Goal: Task Accomplishment & Management: Manage account settings

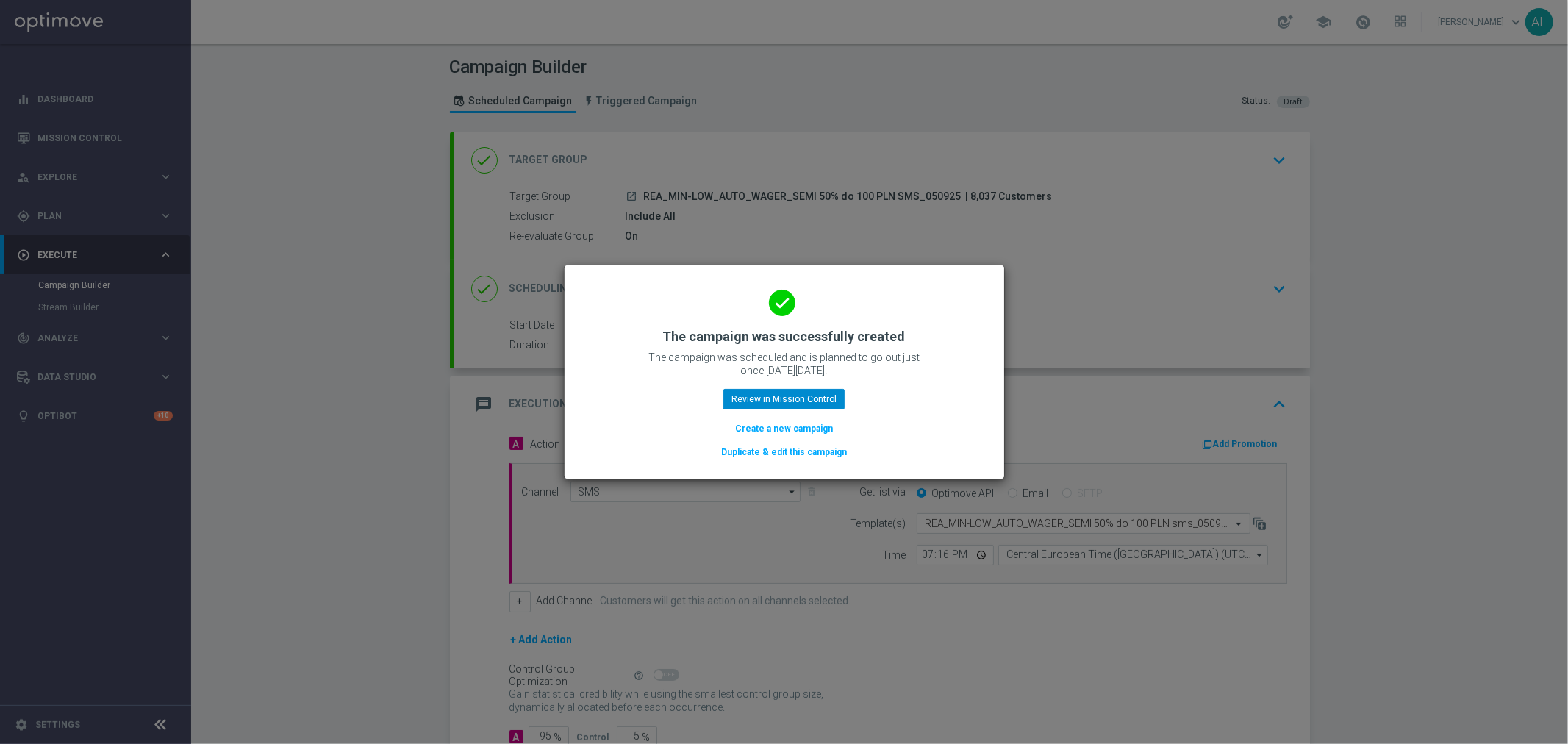
scroll to position [99, 0]
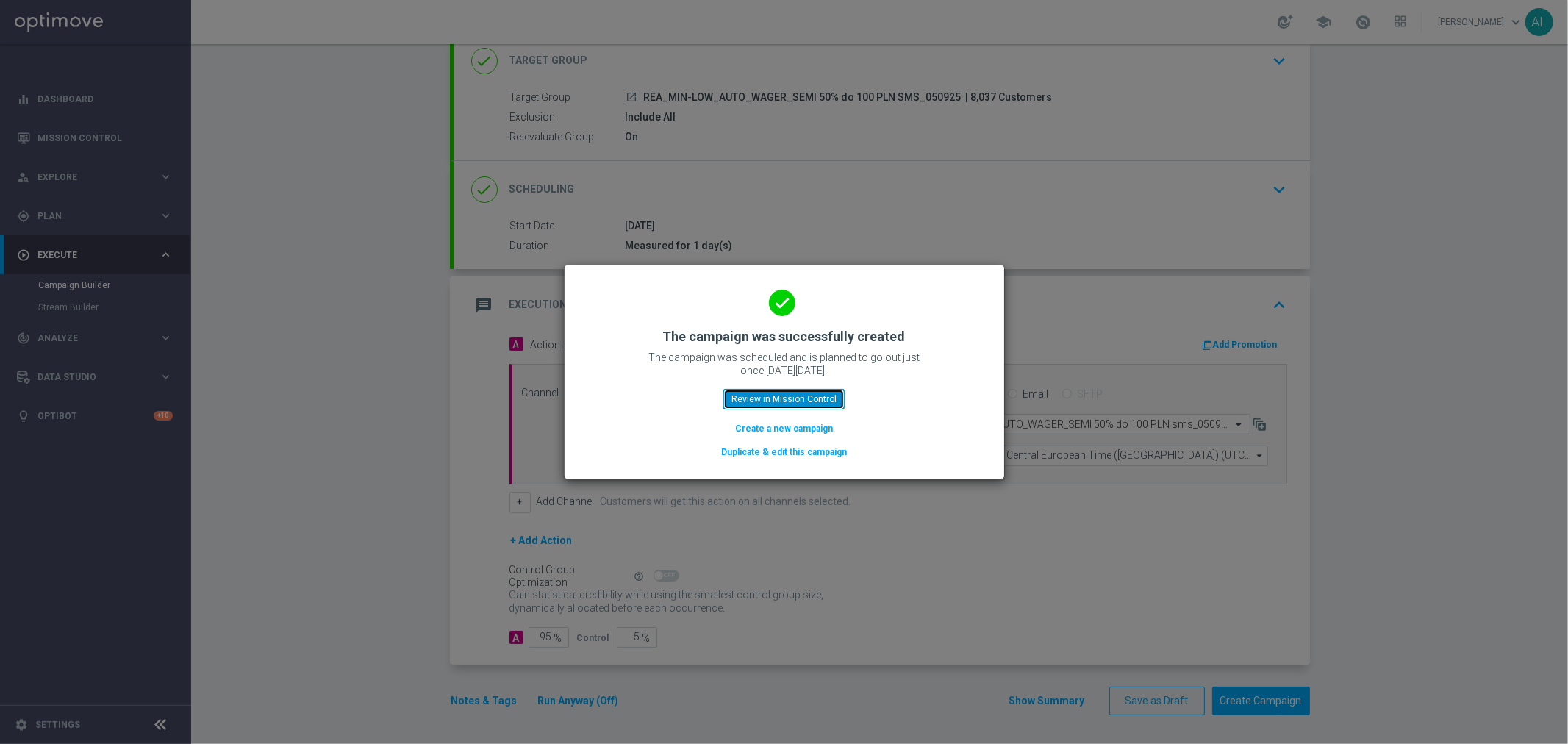
click at [824, 401] on button "Review in Mission Control" at bounding box center [784, 399] width 122 height 20
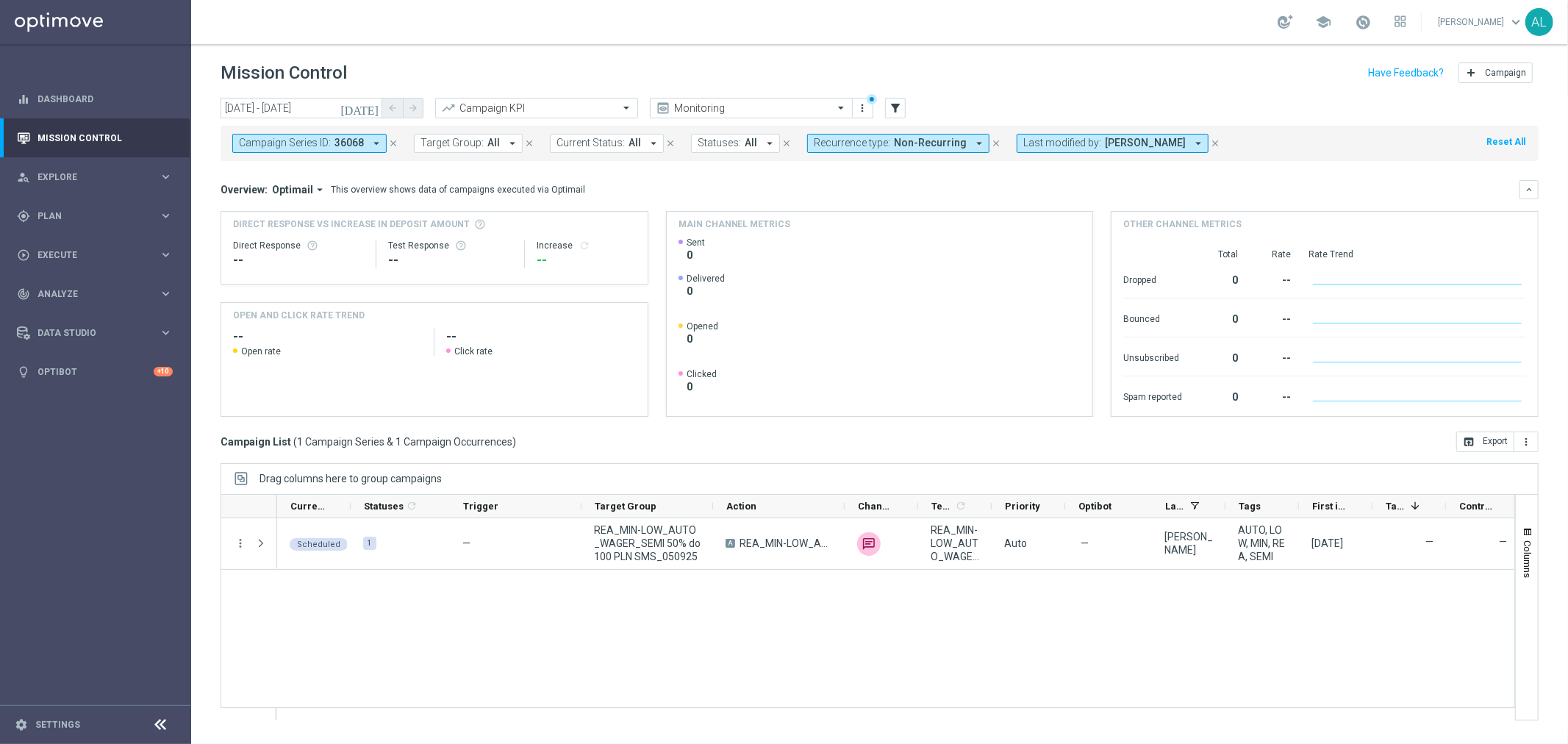
click at [360, 134] on button "Campaign Series ID: 36068 arrow_drop_down" at bounding box center [309, 144] width 155 height 19
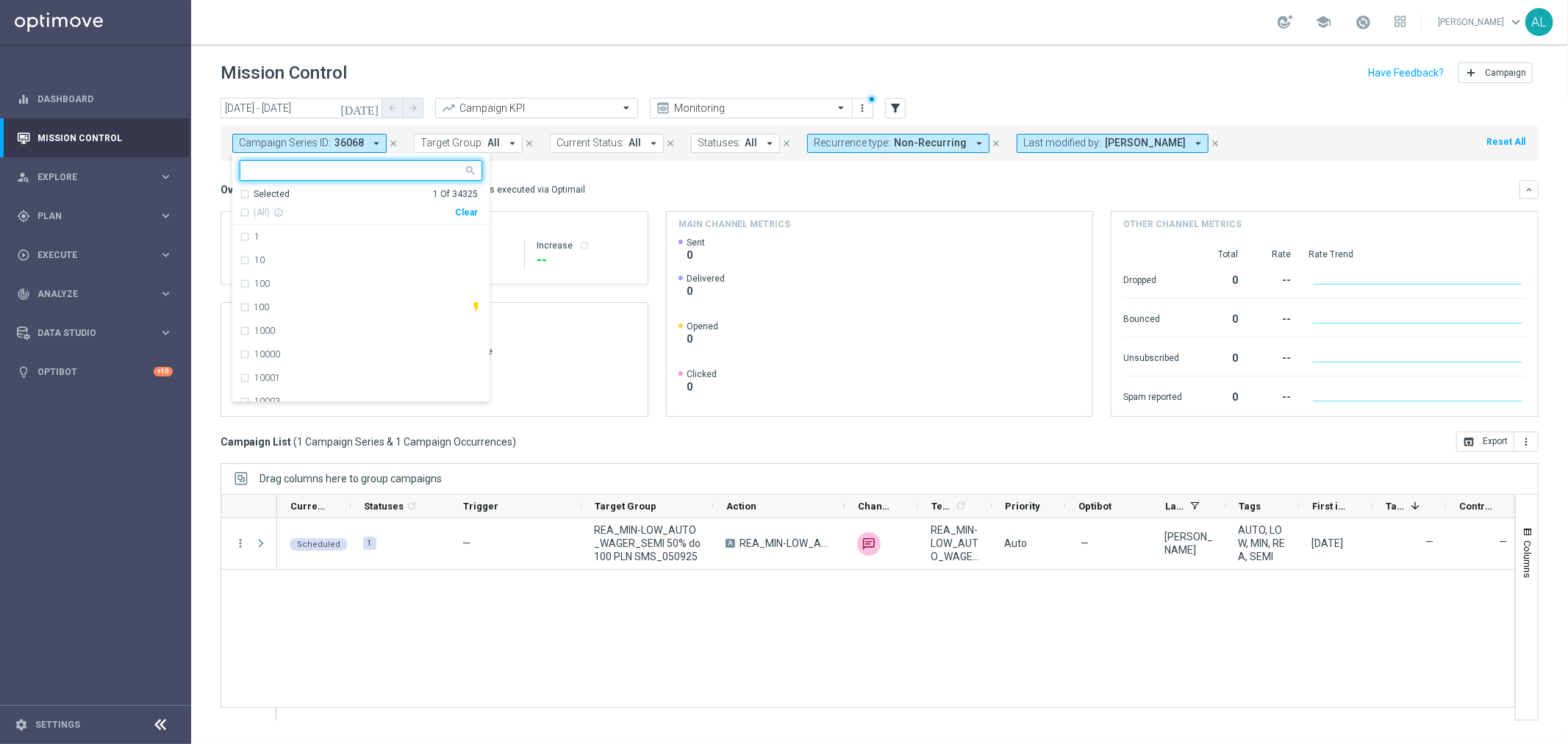
click at [0, 0] on div "Clear" at bounding box center [0, 0] width 0 height 0
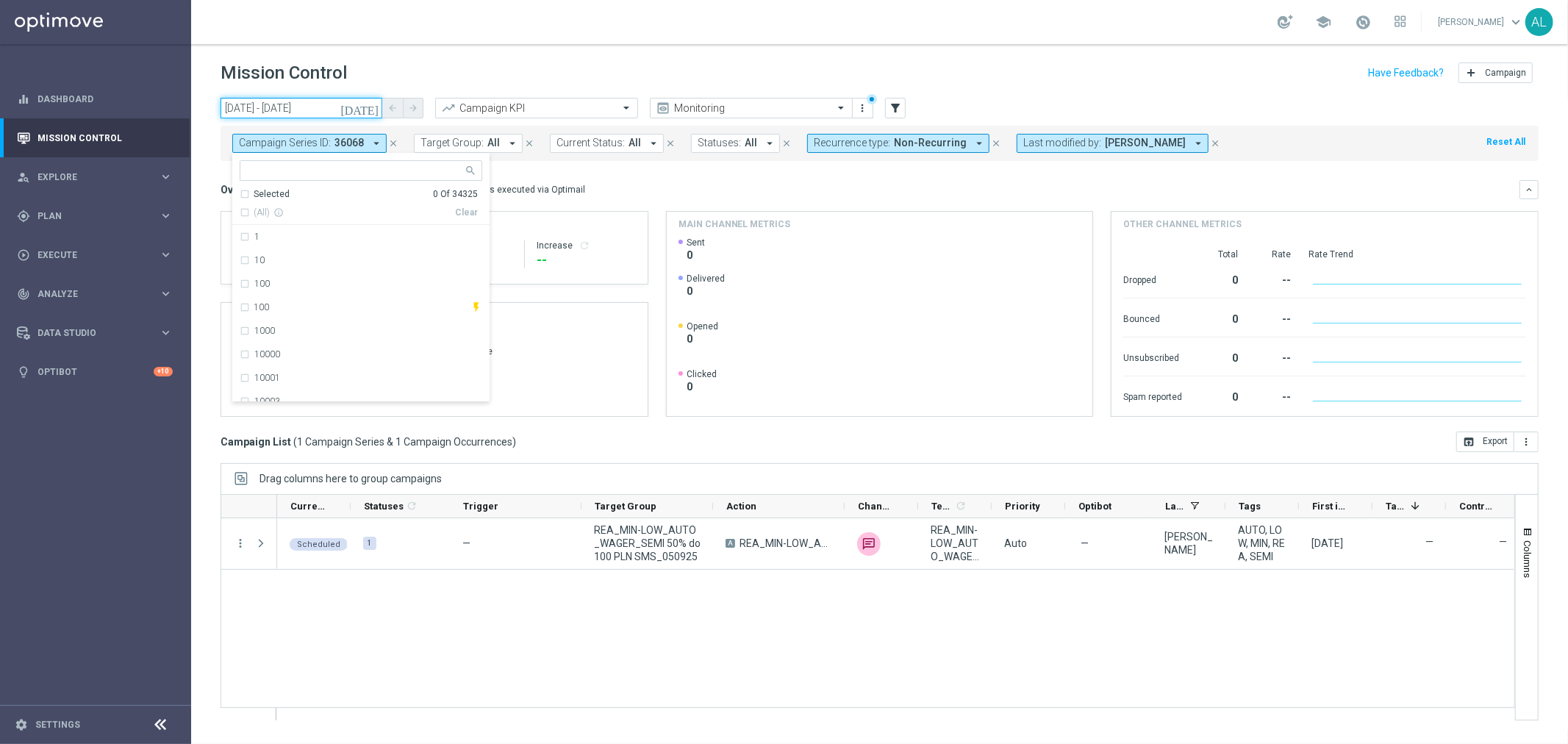
click at [306, 108] on input "07 Sep 2025 - 07 Sep 2025" at bounding box center [301, 108] width 162 height 20
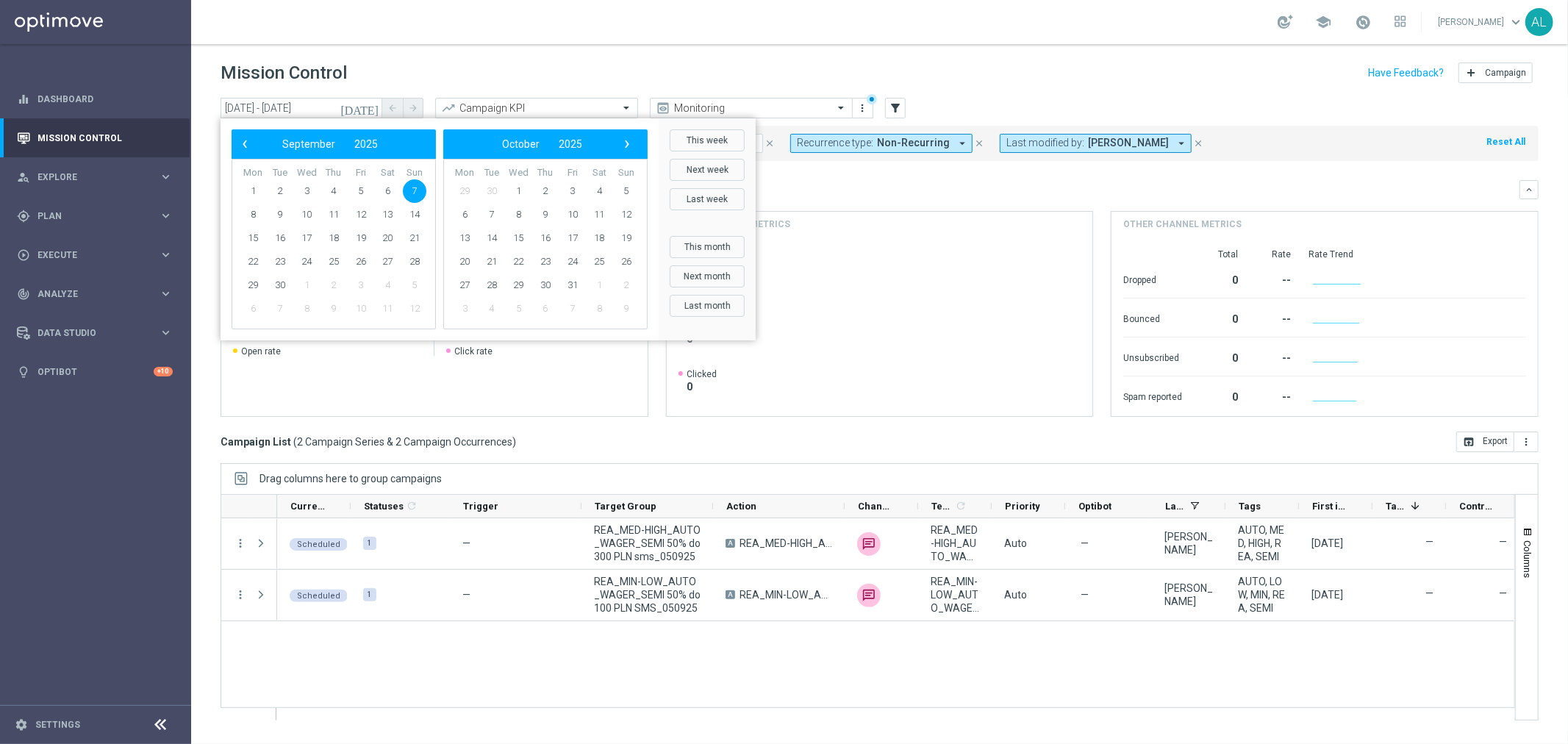
click at [525, 84] on div "Mission Control add Campaign" at bounding box center [879, 73] width 1318 height 29
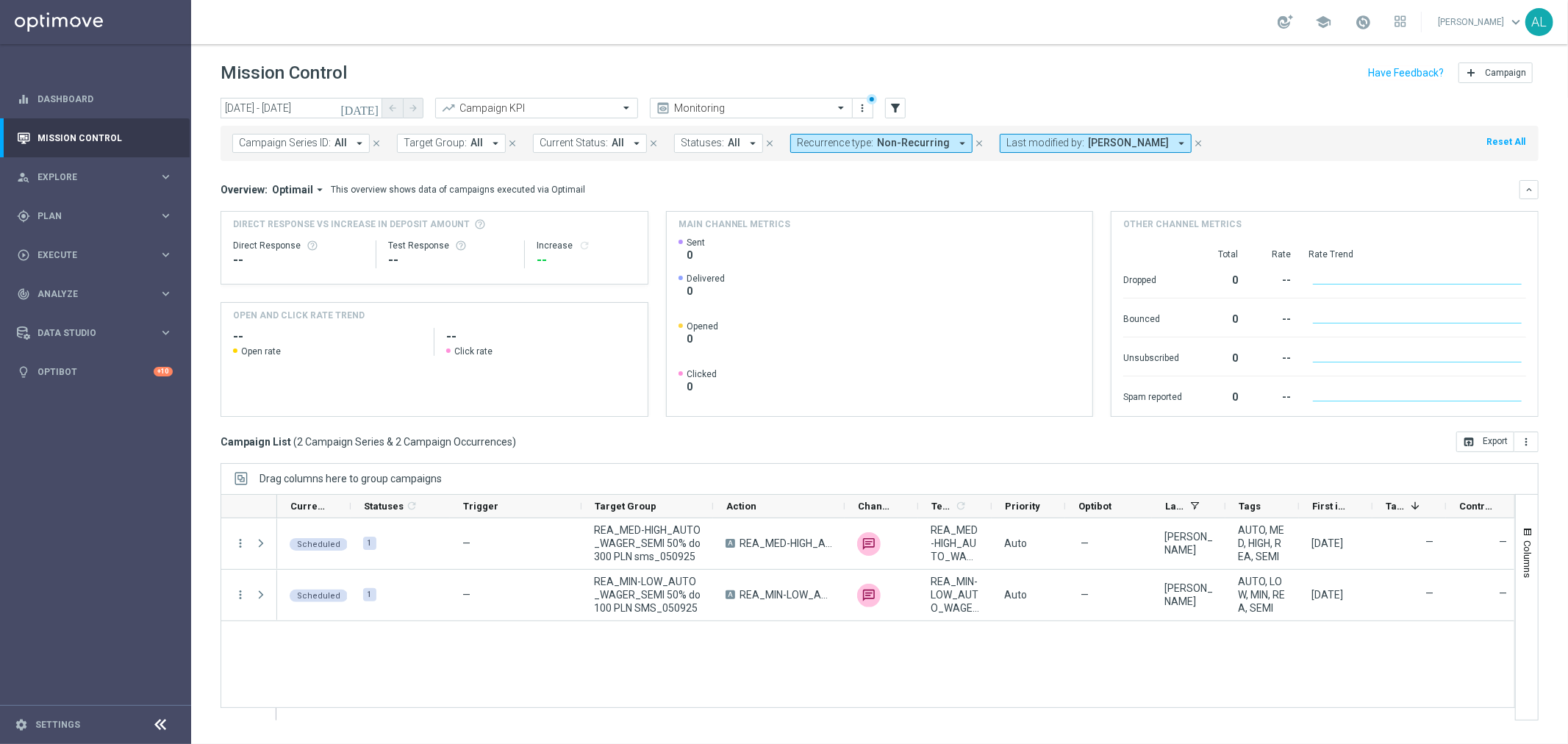
click at [464, 147] on button "Target Group: All arrow_drop_down" at bounding box center [451, 144] width 109 height 19
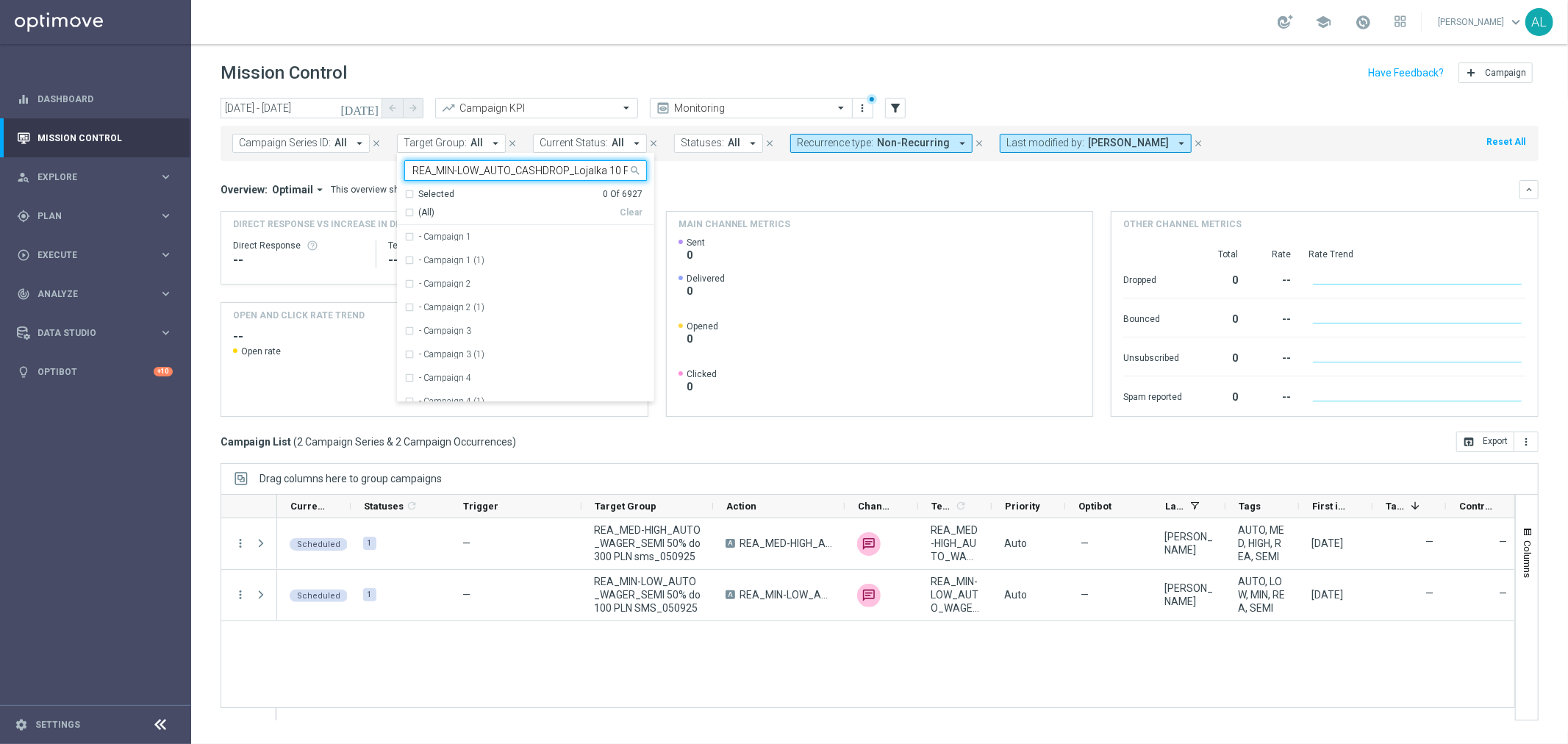
scroll to position [0, 41]
type input "REA_MIN-LOW_AUTO_CASHDROP_Lojalka 10 PLN_DAILY"
click at [833, 188] on div "Overview: Optimail arrow_drop_down This overview shows data of campaigns execut…" at bounding box center [870, 189] width 1299 height 13
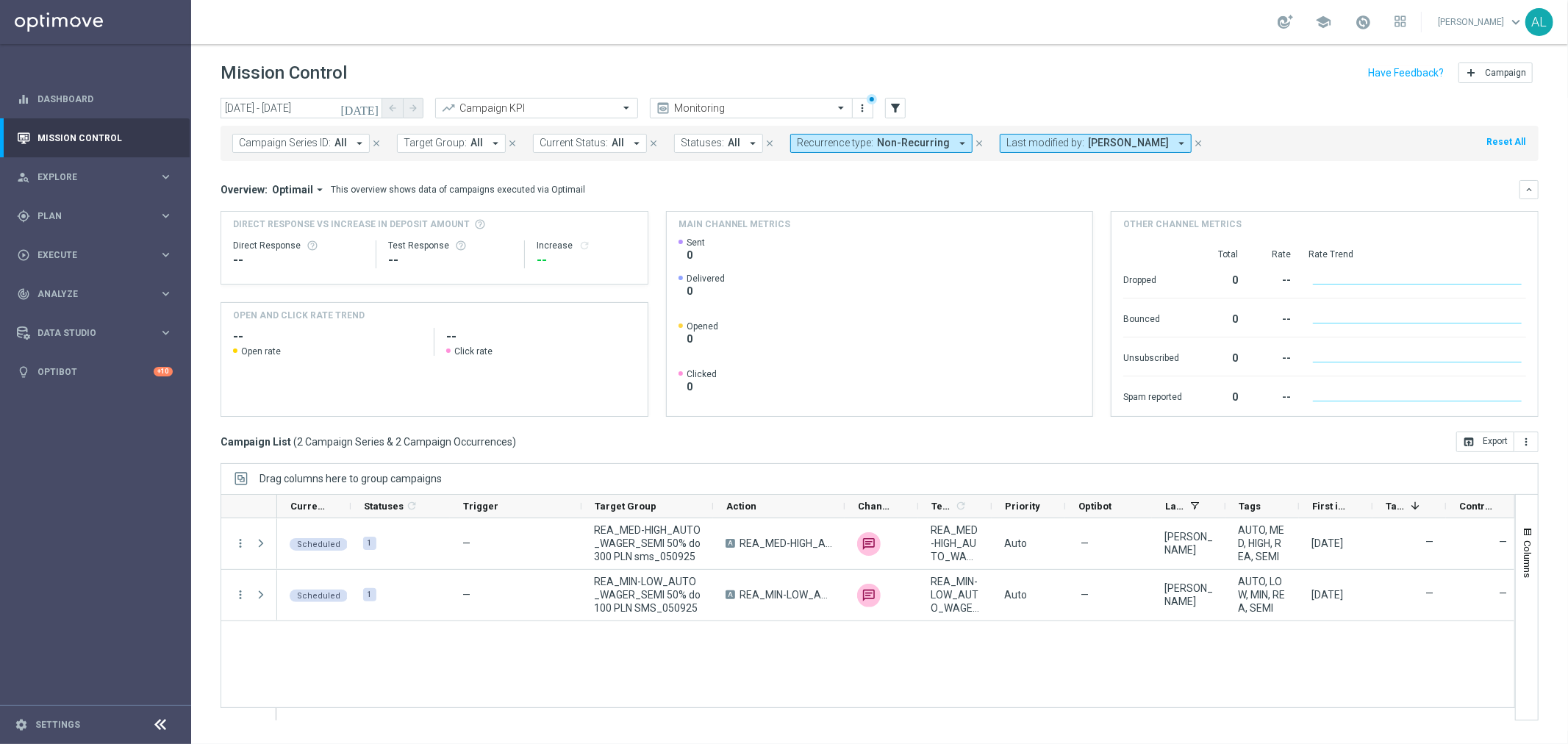
click at [468, 149] on button "Target Group: All arrow_drop_down" at bounding box center [451, 144] width 109 height 19
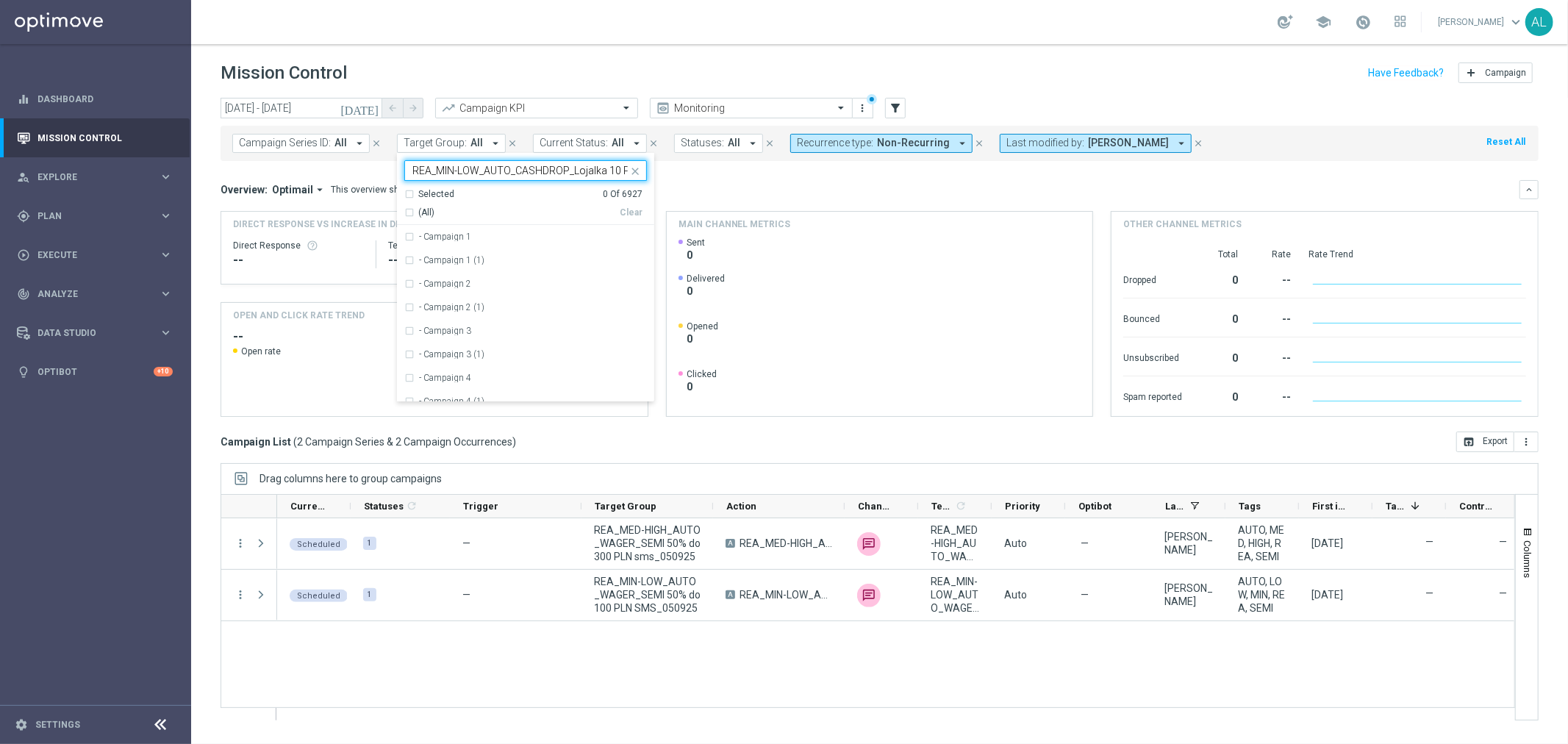
scroll to position [0, 41]
click at [475, 225] on div "REA_MIN-LOW_AUTO_CASHDROP_Lojalka 10 PLN_DAILY" at bounding box center [525, 237] width 242 height 24
type input "REA_MIN-LOW_AUTO_CASHDROP_Lojalka 10 PLN_DAILY"
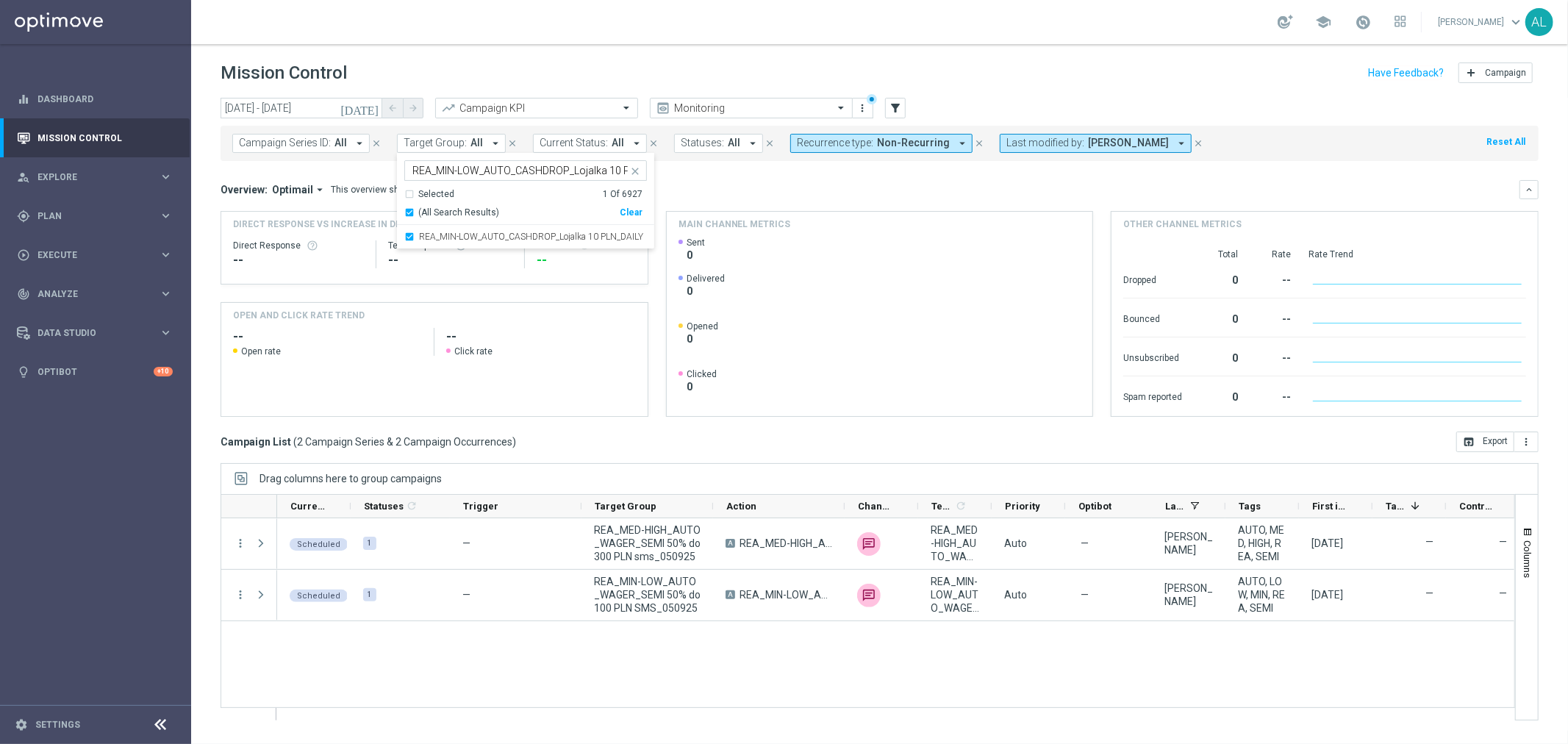
click at [783, 196] on div "Overview: Optimail arrow_drop_down This overview shows data of campaigns execut…" at bounding box center [879, 190] width 1318 height 19
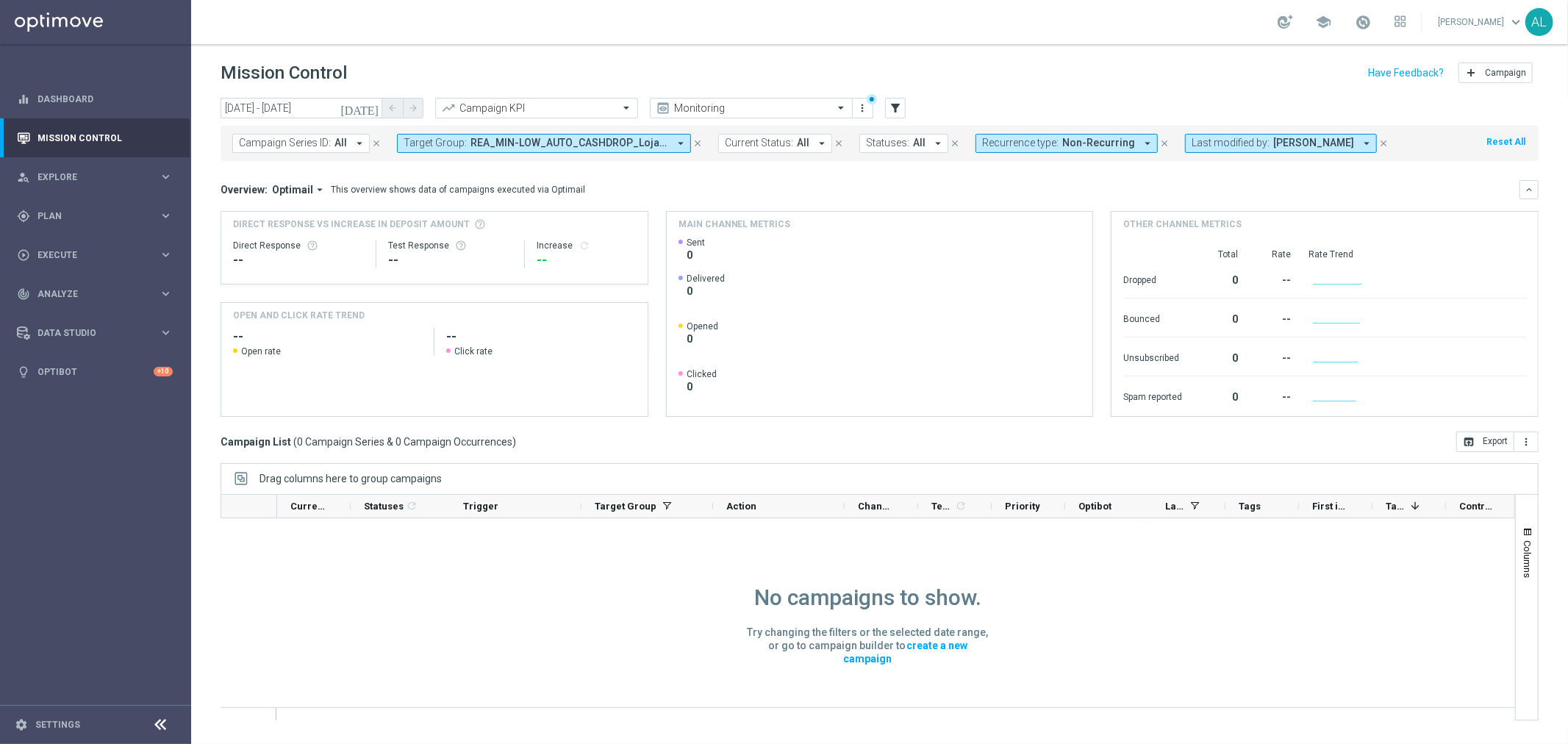
click at [1115, 151] on button "Recurrence type: Non-Recurring arrow_drop_down" at bounding box center [1066, 144] width 182 height 19
click at [1007, 253] on div "Recurring" at bounding box center [1035, 249] width 105 height 24
click at [0, 0] on div "Clear" at bounding box center [0, 0] width 0 height 0
click at [1161, 181] on div "Overview: Optimail arrow_drop_down This overview shows data of campaigns execut…" at bounding box center [879, 190] width 1318 height 19
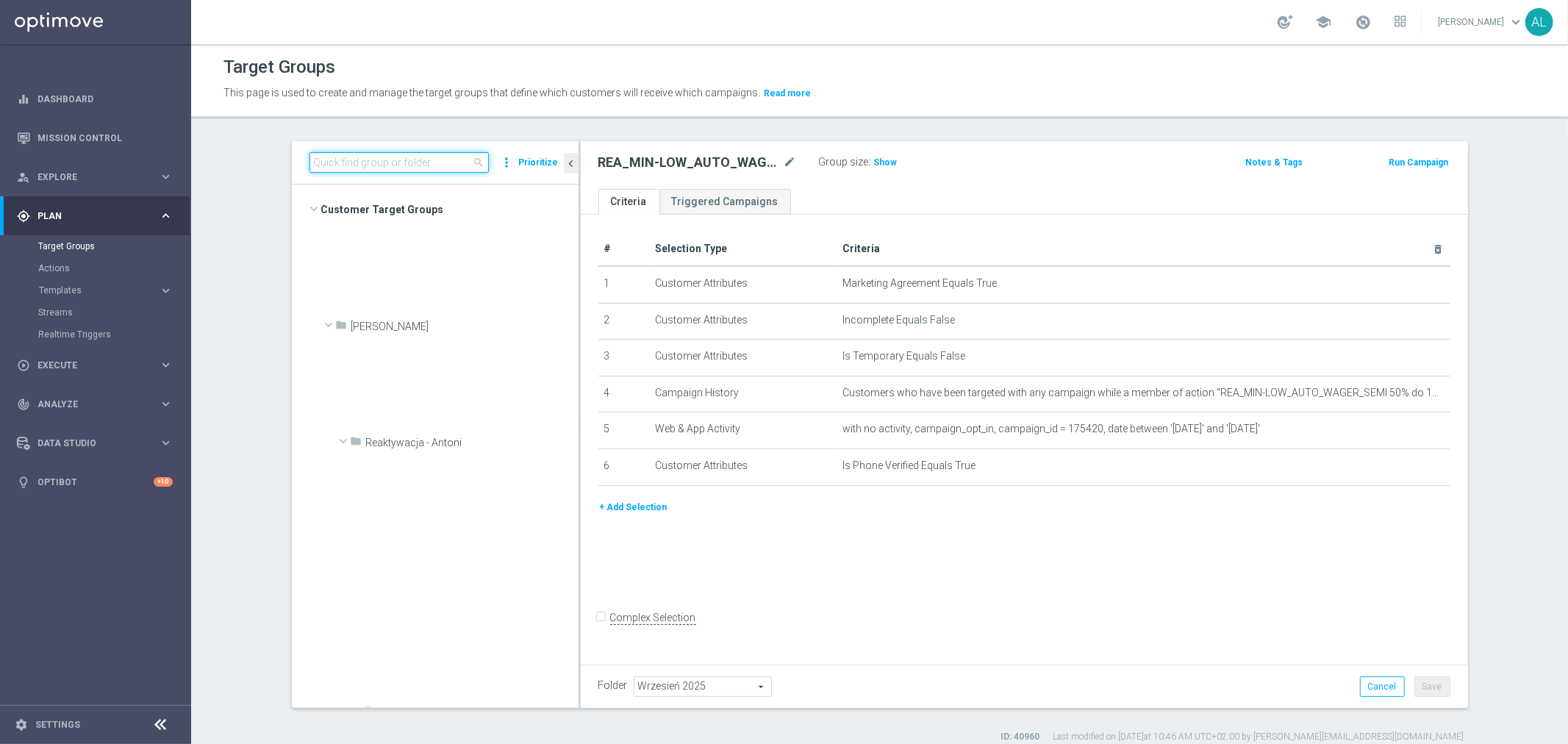
scroll to position [962, 0]
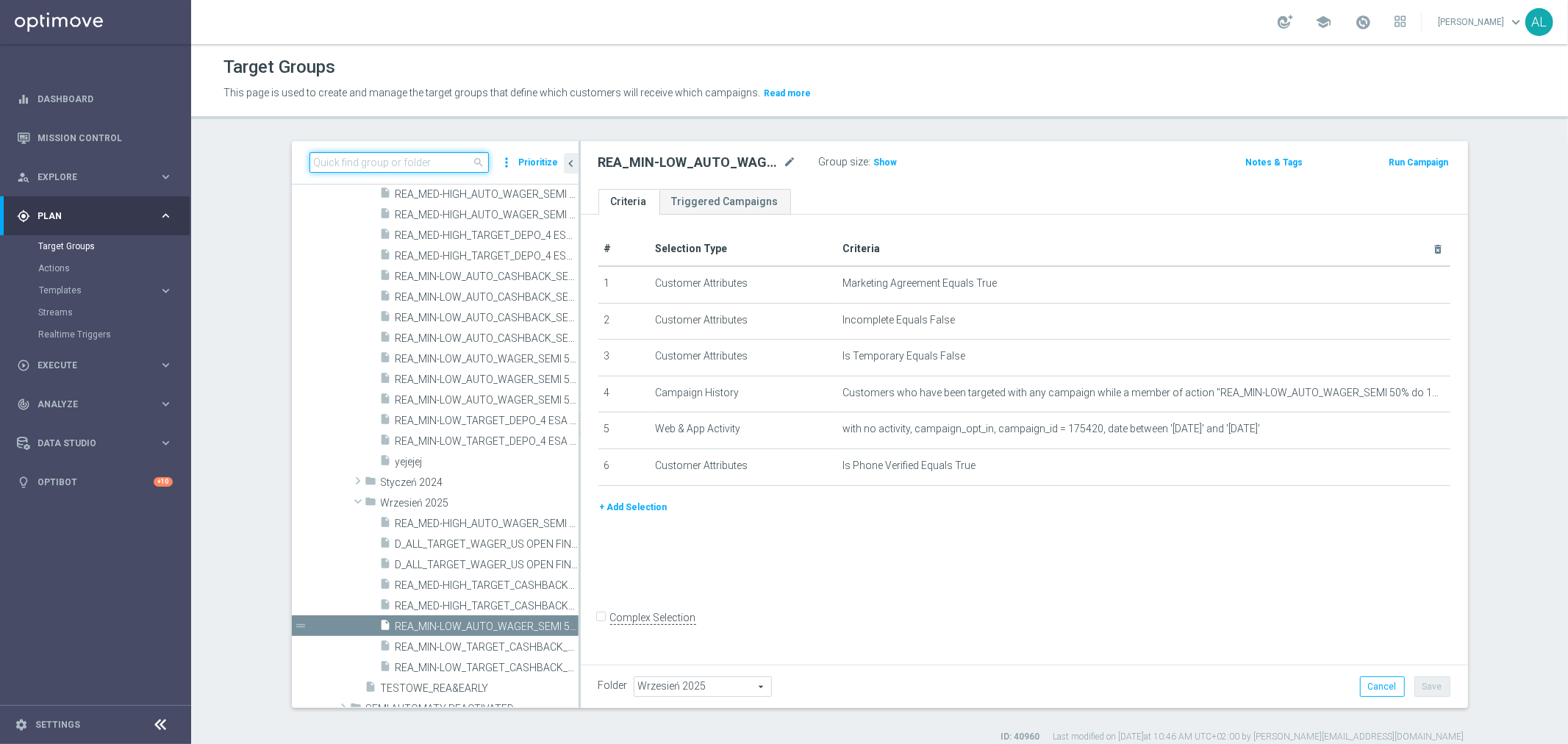
click at [348, 163] on input at bounding box center [398, 162] width 180 height 20
paste input "REA_MIN-LOW_AUTO_CASHDROP_Lojalka 10 PLN_DAILY"
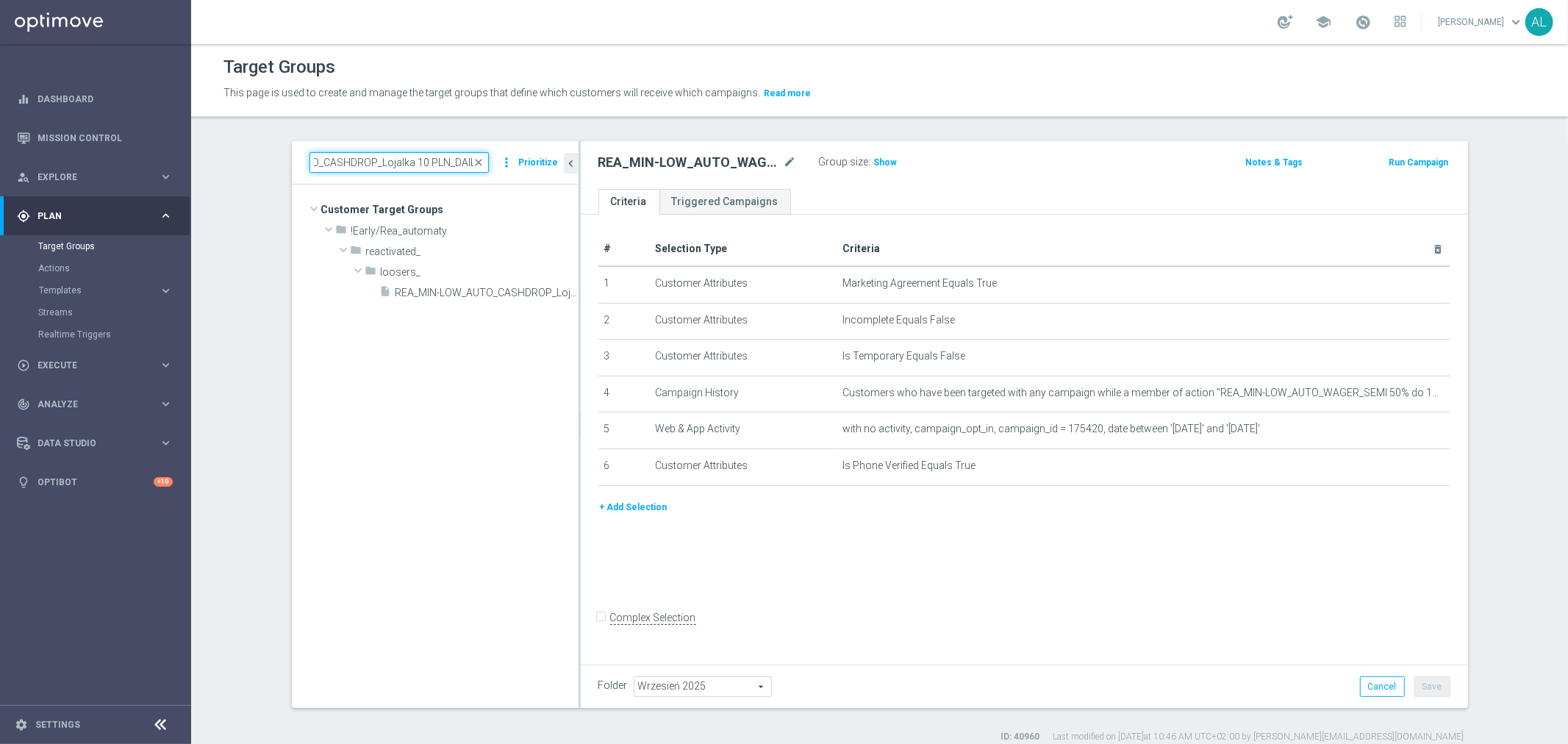
scroll to position [0, 0]
type input "REA_MIN-LOW_AUTO_CASHDROP_Lojalka 10 PLN_DAILY"
click at [471, 287] on span "REA_MIN-LOW_AUTO_CASHDROP_Lojalka 10 PLN_DAILY" at bounding box center [470, 293] width 150 height 13
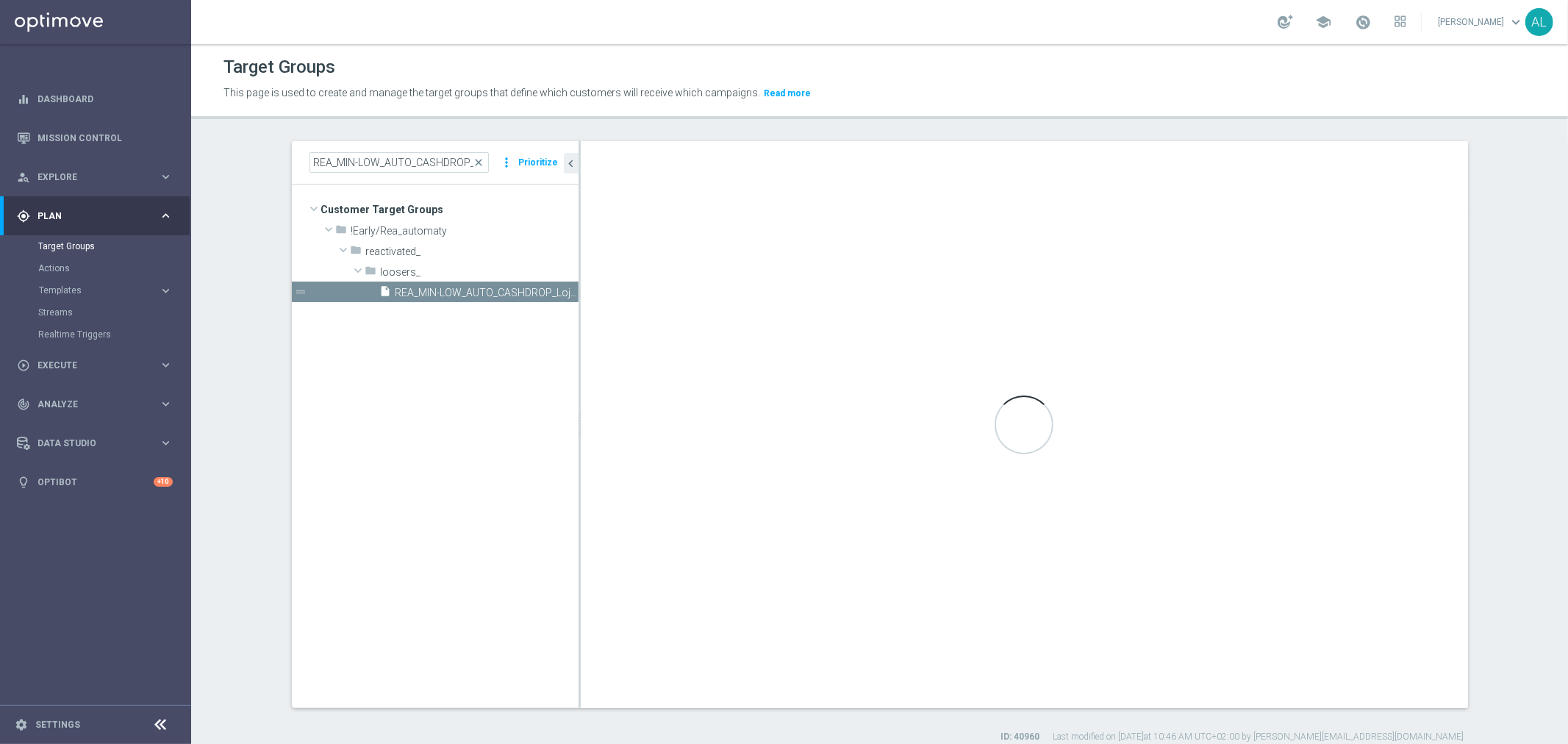
type input "loosers_"
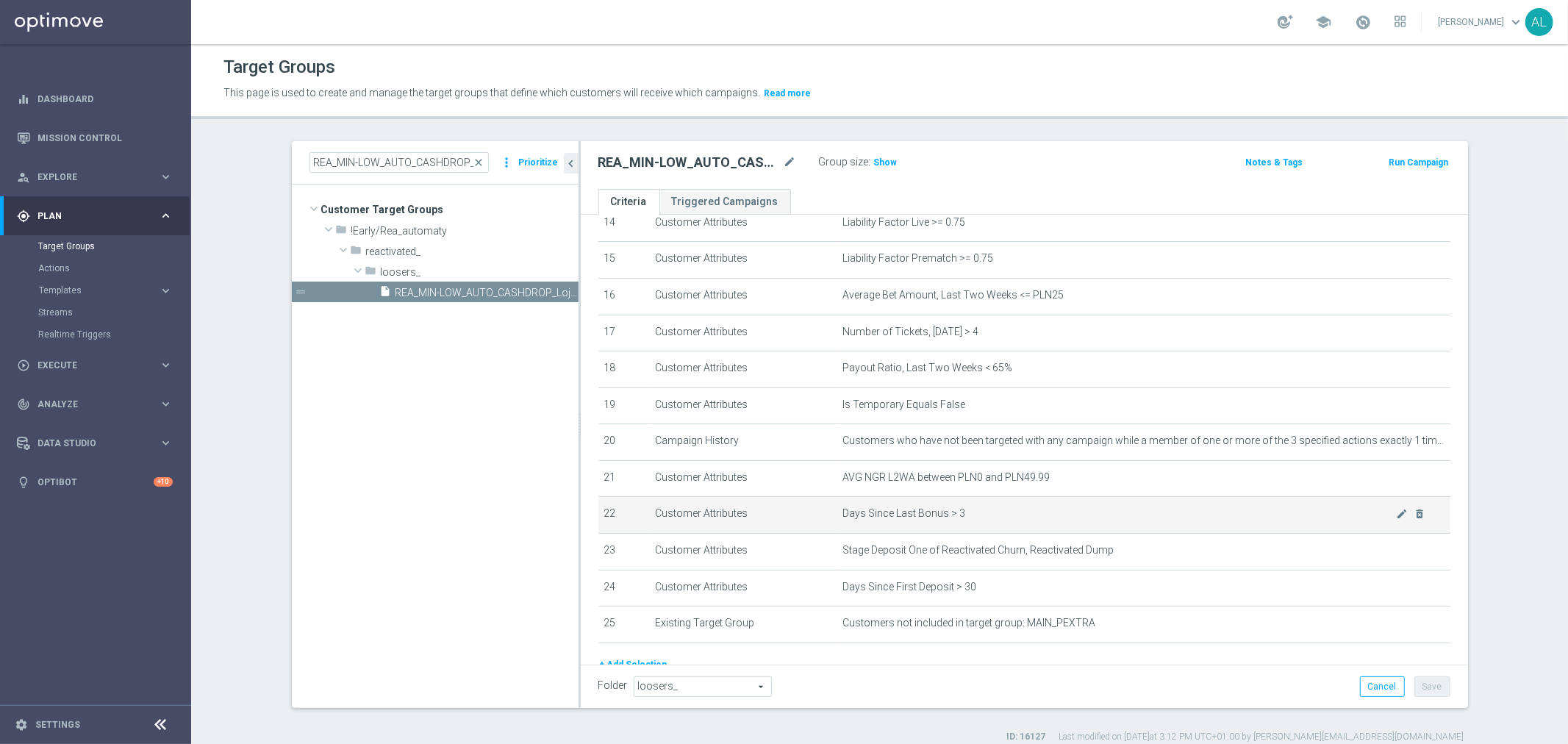
scroll to position [510, 0]
